Goal: Information Seeking & Learning: Learn about a topic

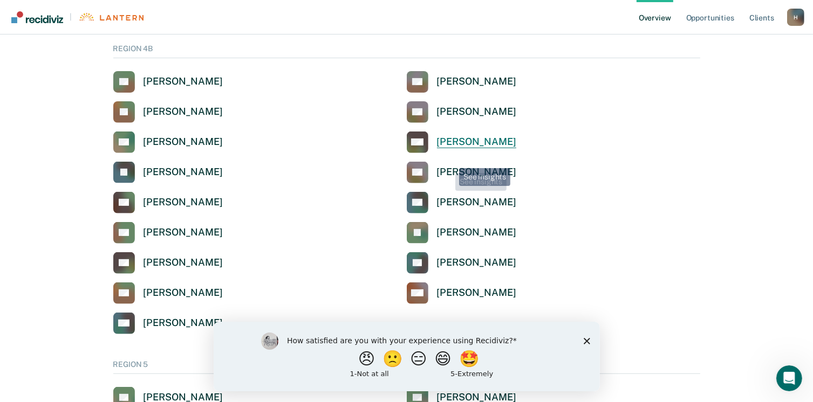
scroll to position [378, 0]
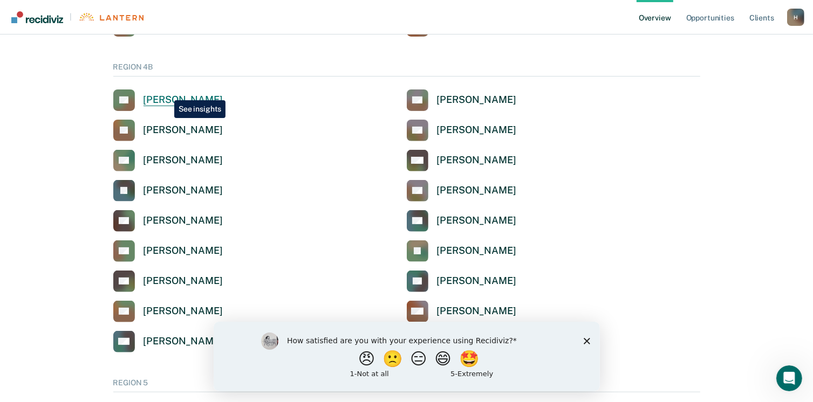
click at [166, 92] on link "TB [PERSON_NAME]" at bounding box center [168, 101] width 110 height 22
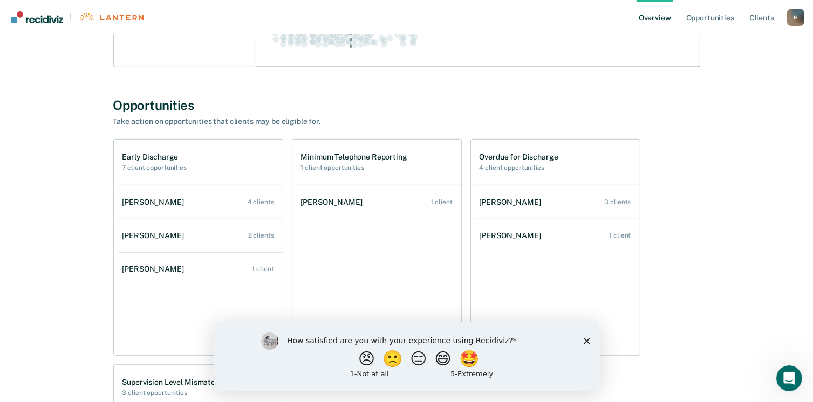
scroll to position [540, 0]
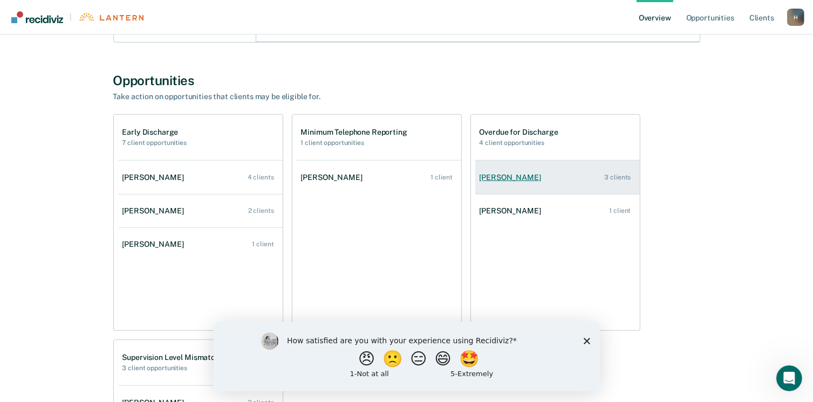
click at [546, 176] on link "[PERSON_NAME] 3 clients" at bounding box center [557, 177] width 165 height 31
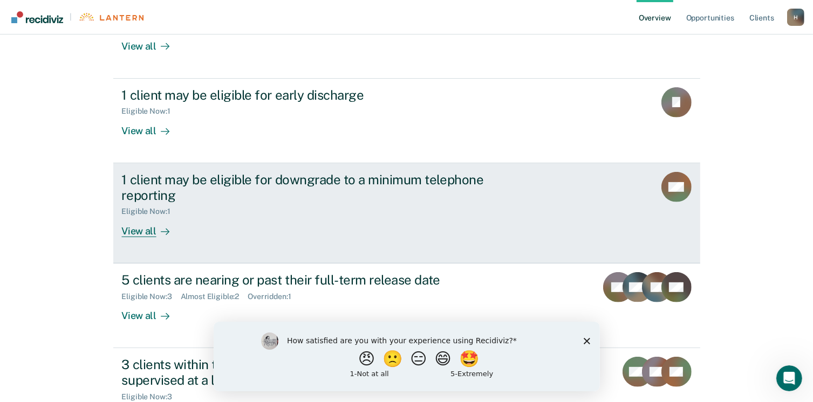
scroll to position [486, 0]
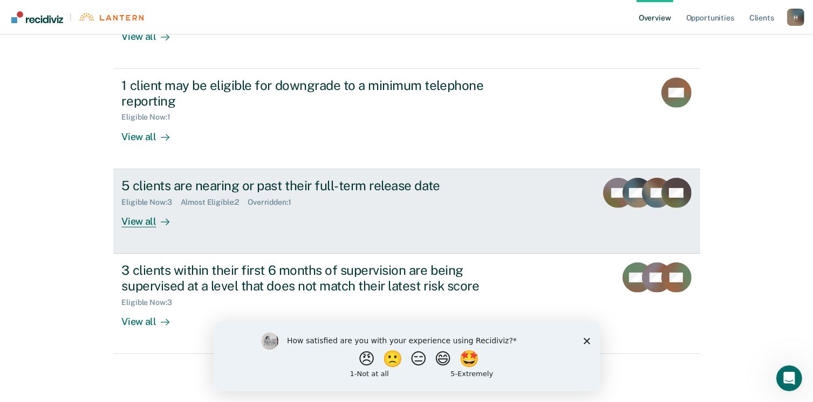
click at [529, 195] on link "5 clients are nearing or past their full-term release date Eligible Now : 3 Alm…" at bounding box center [406, 211] width 587 height 85
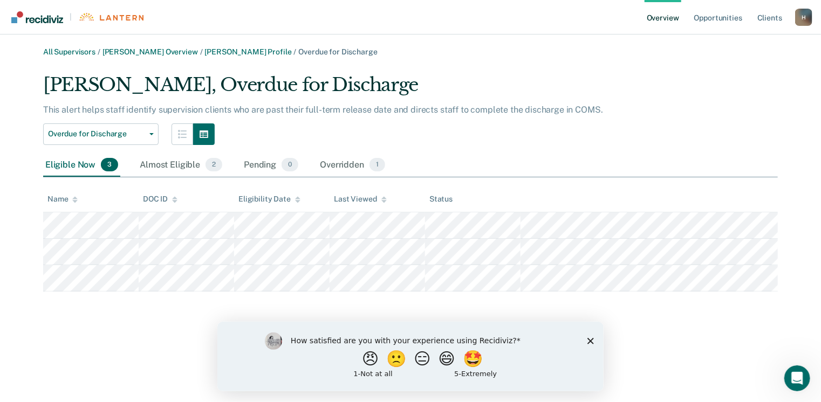
click at [591, 340] on polygon "Close survey" at bounding box center [590, 341] width 6 height 6
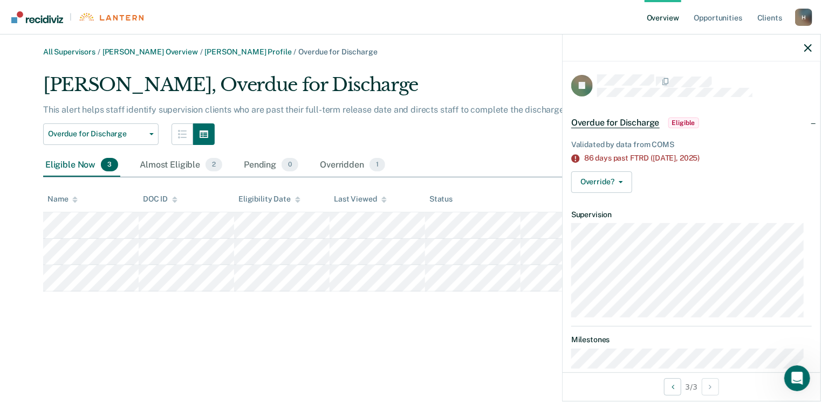
click at [641, 121] on span "Overdue for Discharge" at bounding box center [615, 123] width 88 height 11
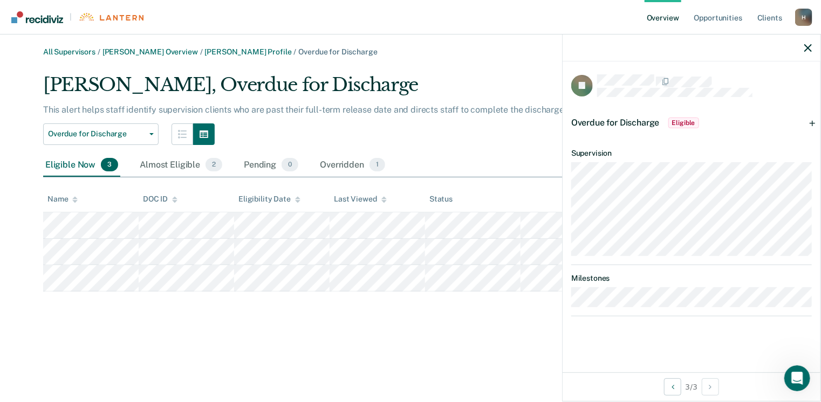
click at [807, 52] on div at bounding box center [692, 48] width 258 height 27
click at [807, 44] on button "button" at bounding box center [808, 47] width 8 height 9
